Goal: Information Seeking & Learning: Learn about a topic

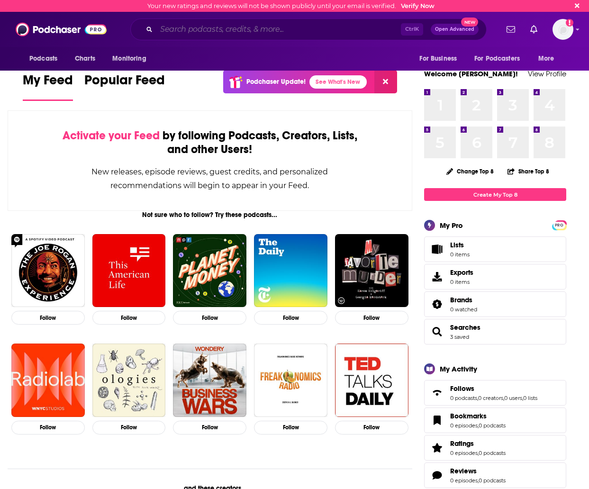
click at [197, 26] on input "Search podcasts, credits, & more..." at bounding box center [278, 29] width 244 height 15
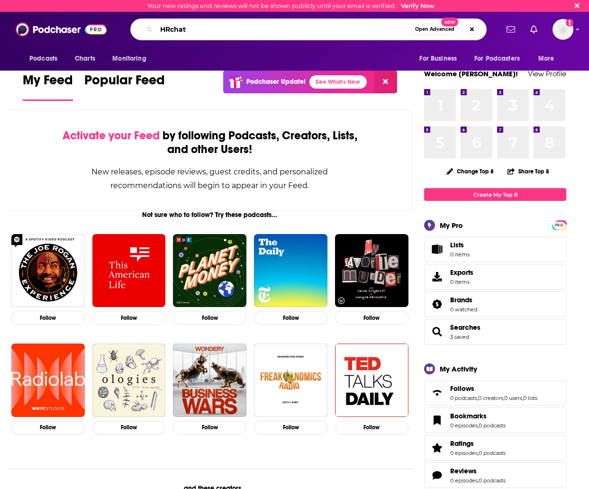
type input "HRchat"
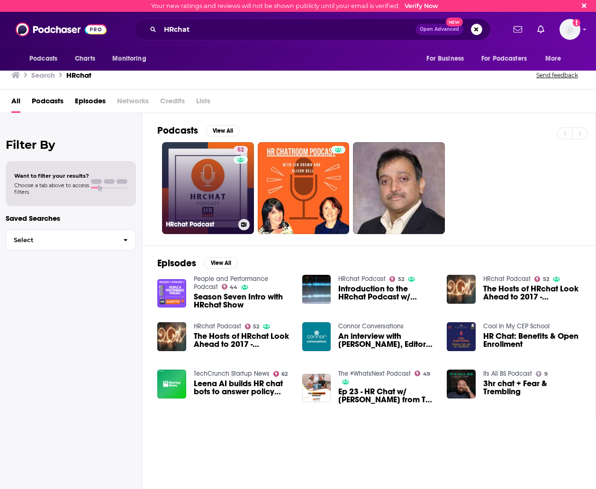
click at [199, 198] on link "52 HRchat Podcast" at bounding box center [208, 188] width 92 height 92
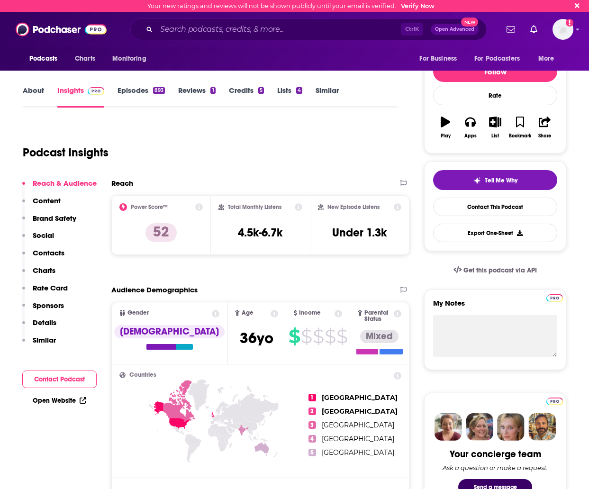
scroll to position [47, 0]
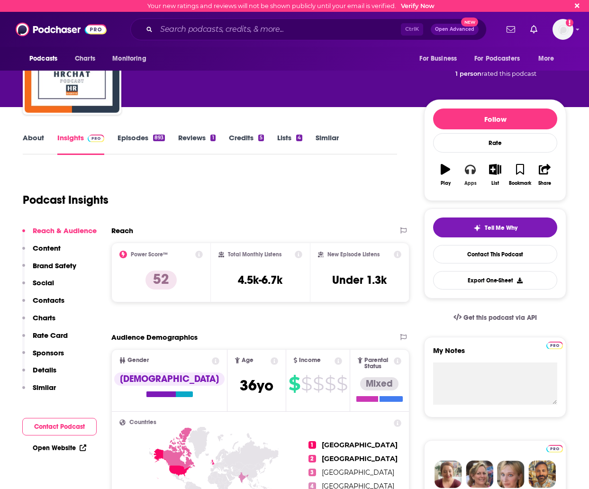
click at [471, 174] on icon "button" at bounding box center [470, 169] width 10 height 10
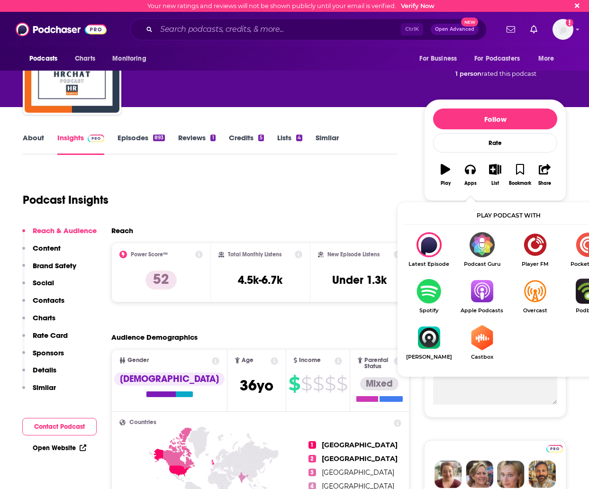
click at [436, 282] on img "Show Listen On dropdown" at bounding box center [428, 290] width 53 height 25
